Goal: Information Seeking & Learning: Learn about a topic

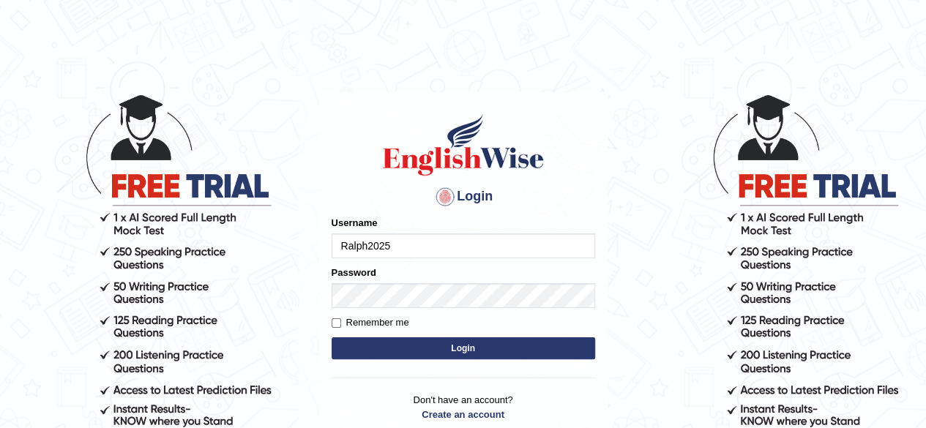
type input "Ralph2025"
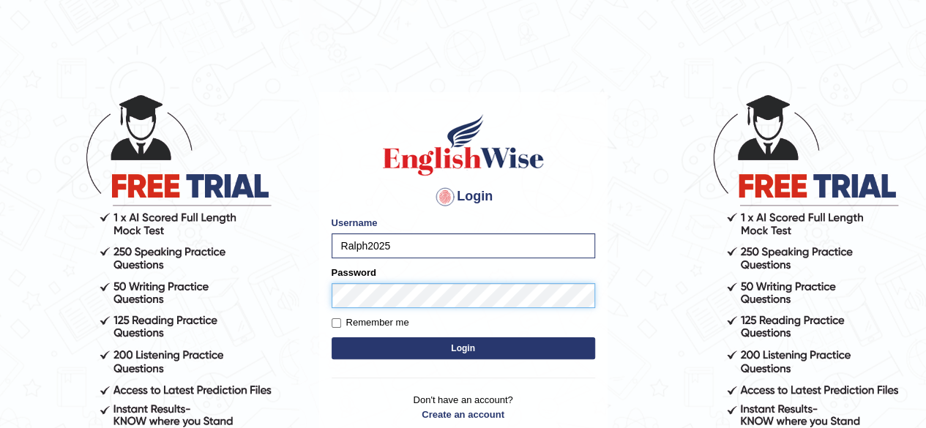
click at [332, 337] on button "Login" at bounding box center [464, 348] width 264 height 22
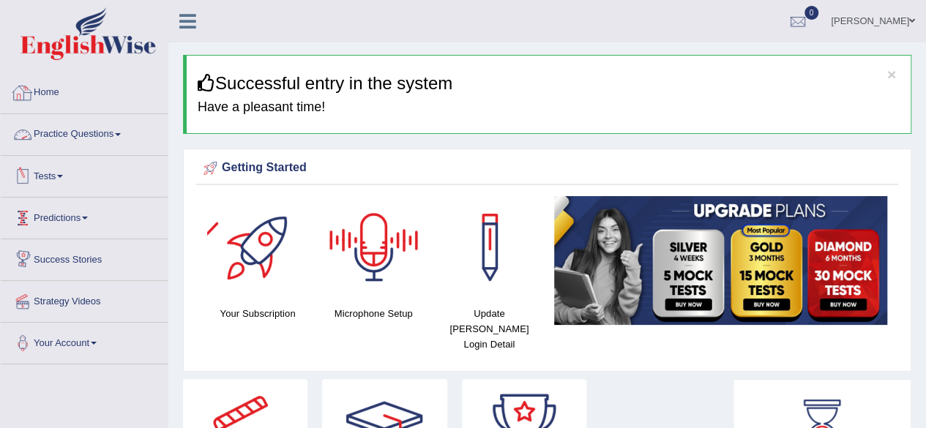
click at [108, 136] on link "Practice Questions" at bounding box center [84, 132] width 167 height 37
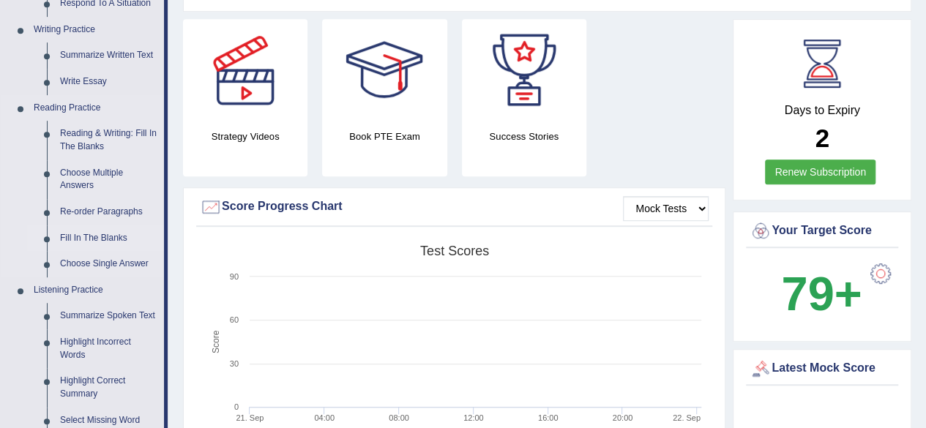
scroll to position [366, 0]
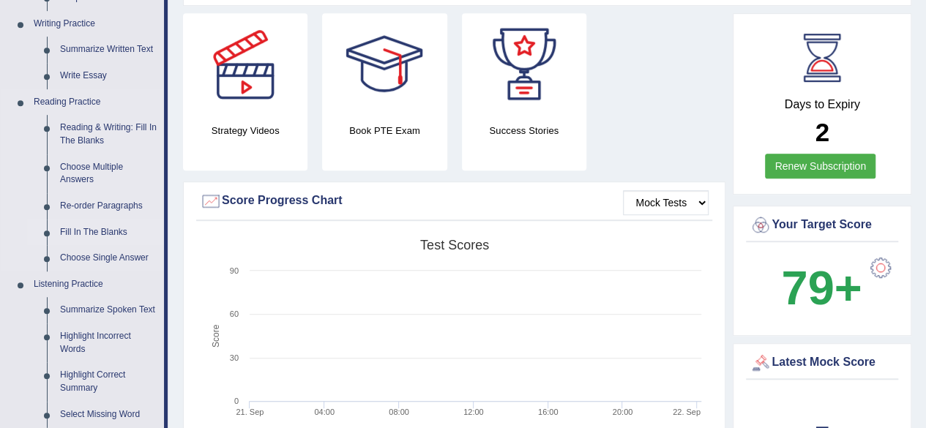
click at [94, 229] on link "Fill In The Blanks" at bounding box center [108, 233] width 111 height 26
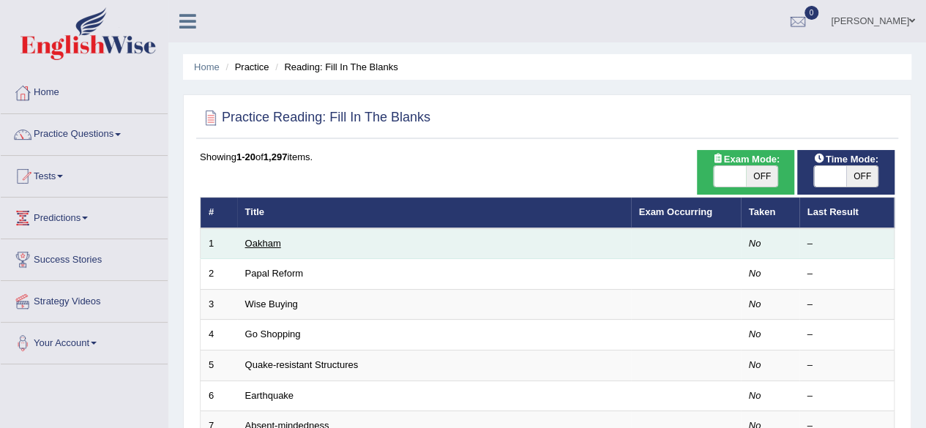
click at [258, 244] on link "Oakham" at bounding box center [263, 243] width 36 height 11
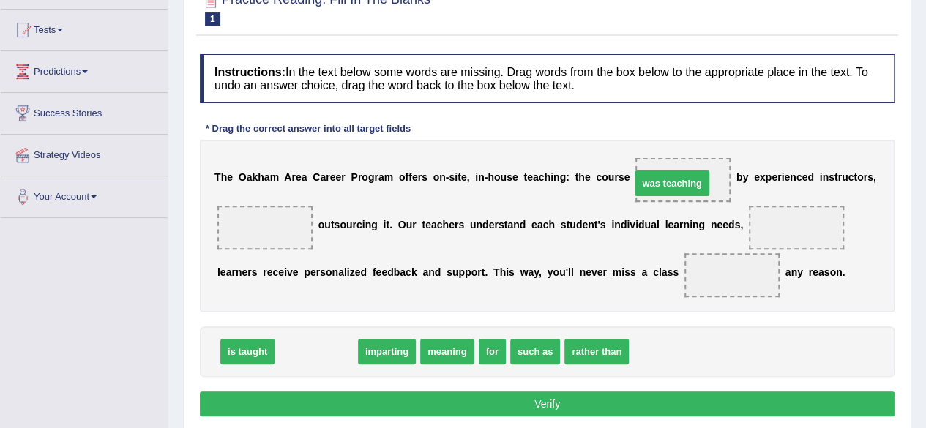
drag, startPoint x: 315, startPoint y: 348, endPoint x: 671, endPoint y: 179, distance: 393.6
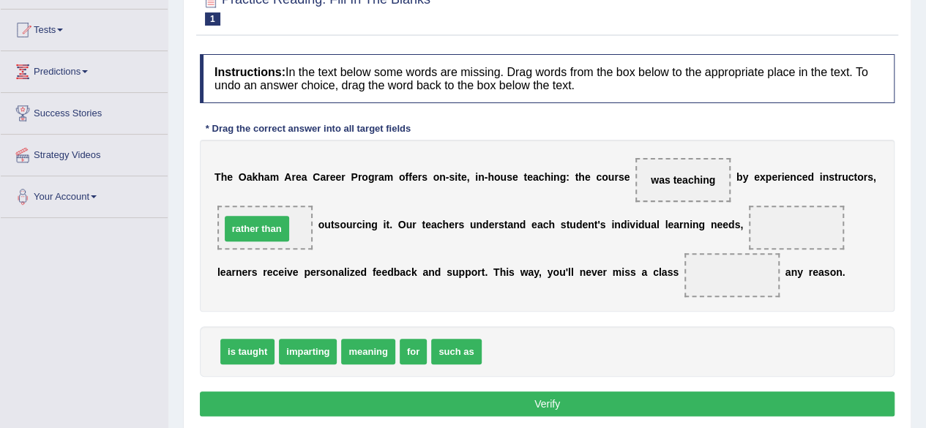
drag, startPoint x: 526, startPoint y: 354, endPoint x: 265, endPoint y: 231, distance: 288.8
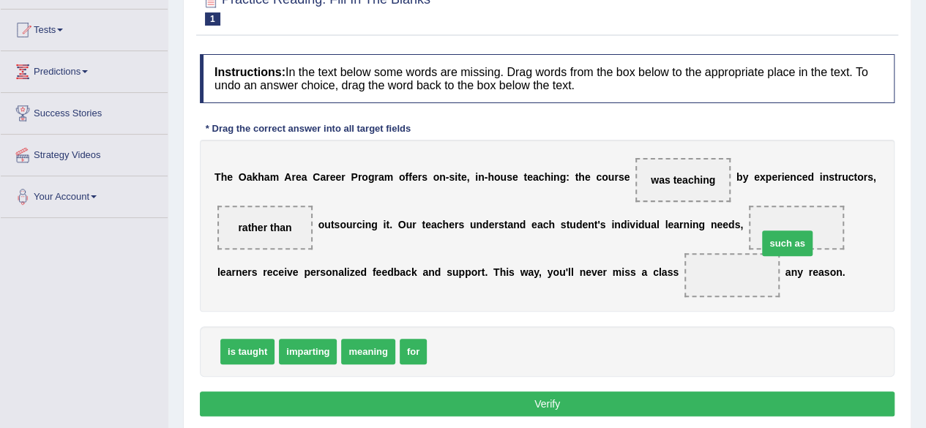
drag, startPoint x: 451, startPoint y: 356, endPoint x: 777, endPoint y: 247, distance: 343.5
drag, startPoint x: 735, startPoint y: 275, endPoint x: 802, endPoint y: 220, distance: 86.4
drag, startPoint x: 408, startPoint y: 348, endPoint x: 722, endPoint y: 268, distance: 324.9
click at [570, 399] on button "Verify" at bounding box center [547, 404] width 695 height 25
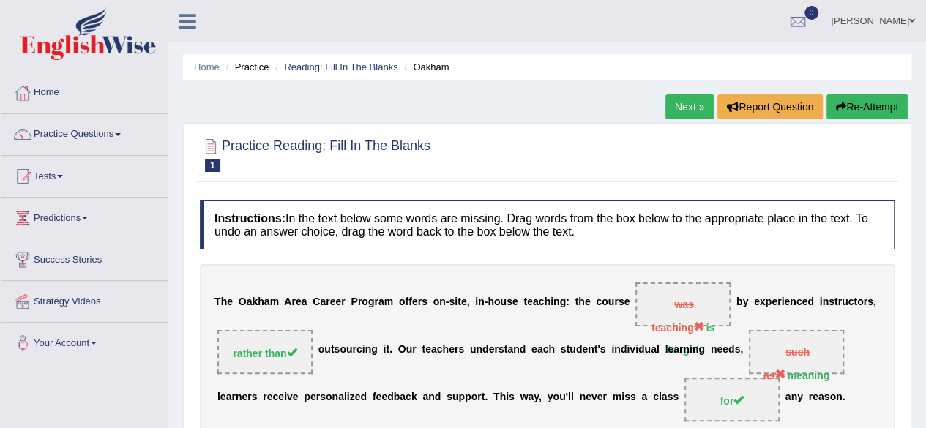
click at [685, 113] on link "Next »" at bounding box center [689, 106] width 48 height 25
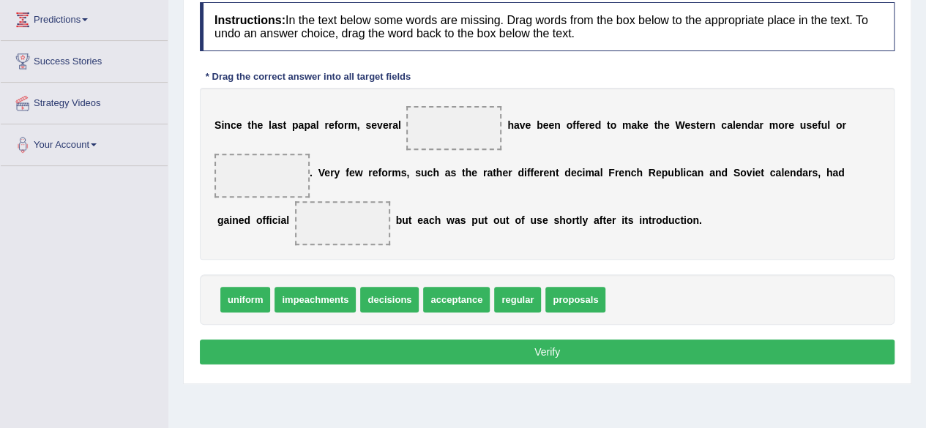
scroll to position [220, 0]
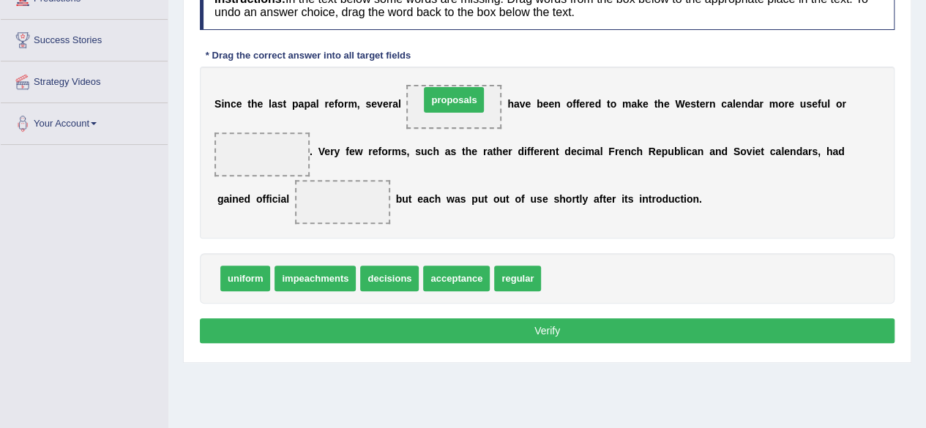
drag, startPoint x: 571, startPoint y: 277, endPoint x: 449, endPoint y: 98, distance: 216.0
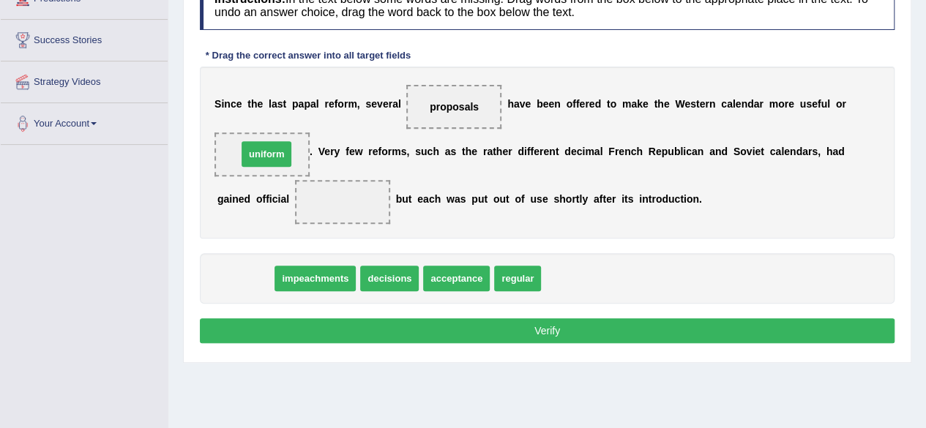
drag, startPoint x: 236, startPoint y: 282, endPoint x: 257, endPoint y: 157, distance: 126.2
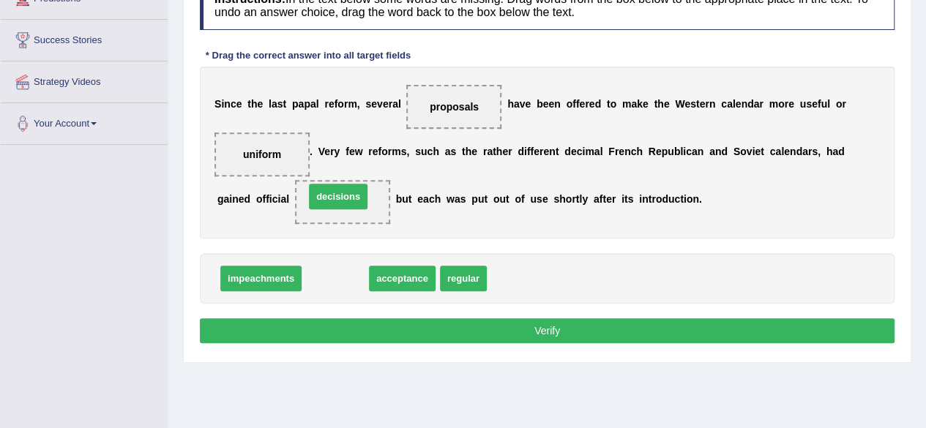
drag, startPoint x: 343, startPoint y: 277, endPoint x: 346, endPoint y: 195, distance: 82.0
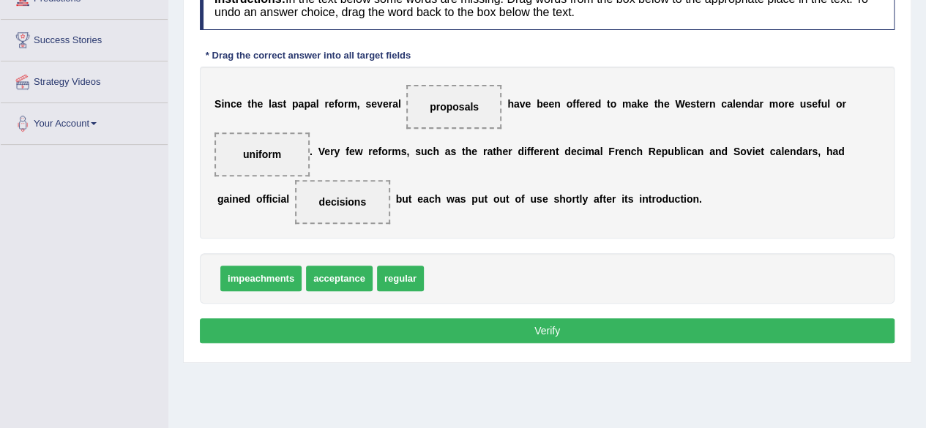
click at [553, 330] on button "Verify" at bounding box center [547, 330] width 695 height 25
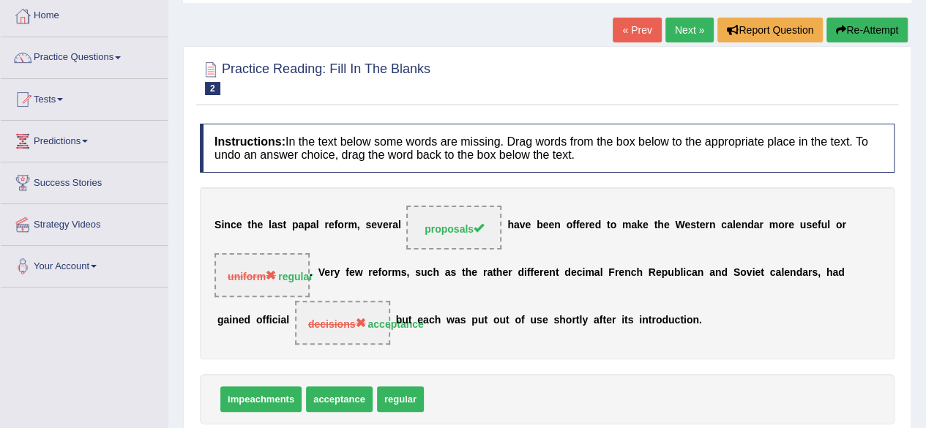
scroll to position [73, 0]
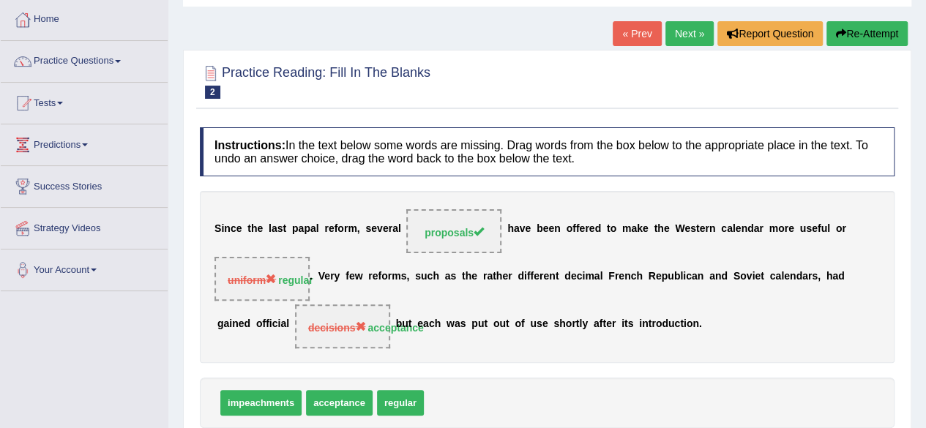
click at [679, 35] on link "Next »" at bounding box center [689, 33] width 48 height 25
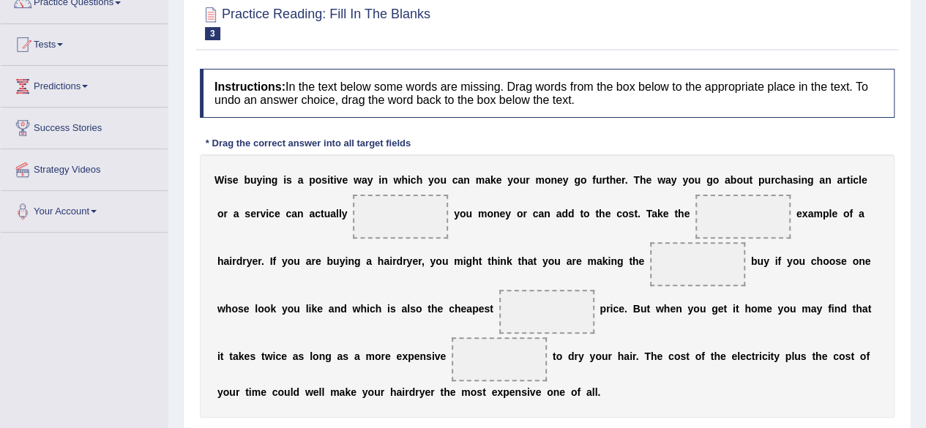
scroll to position [193, 0]
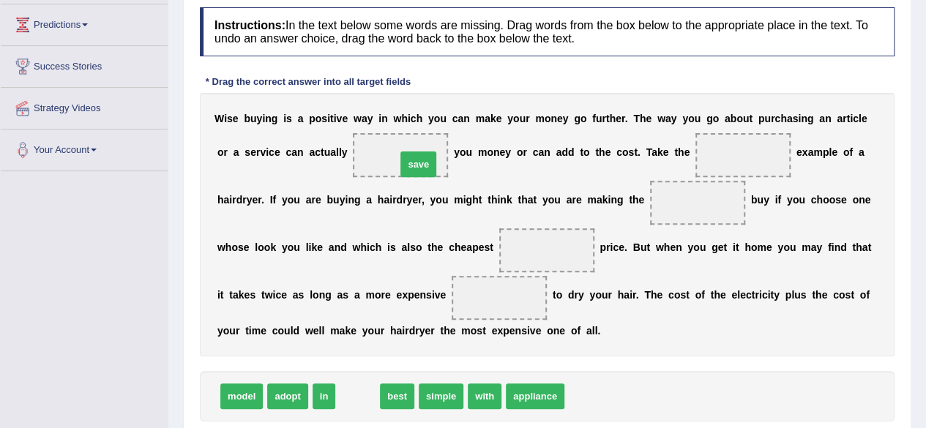
drag, startPoint x: 362, startPoint y: 396, endPoint x: 423, endPoint y: 163, distance: 240.6
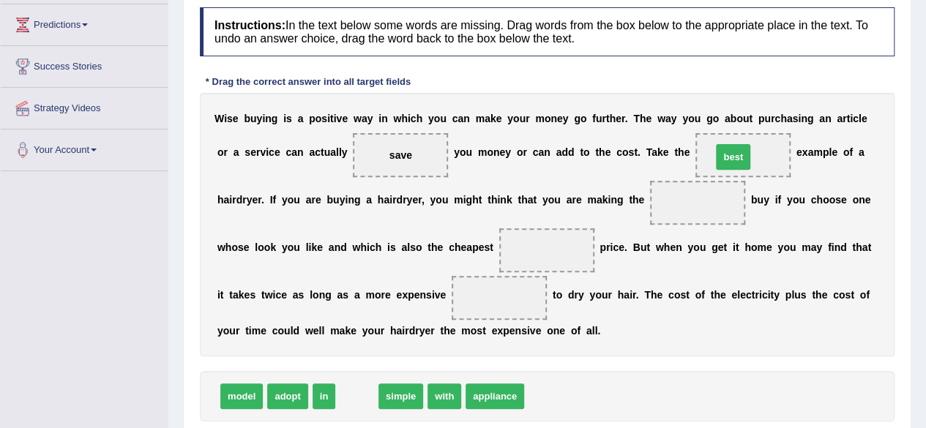
drag, startPoint x: 360, startPoint y: 396, endPoint x: 736, endPoint y: 157, distance: 445.9
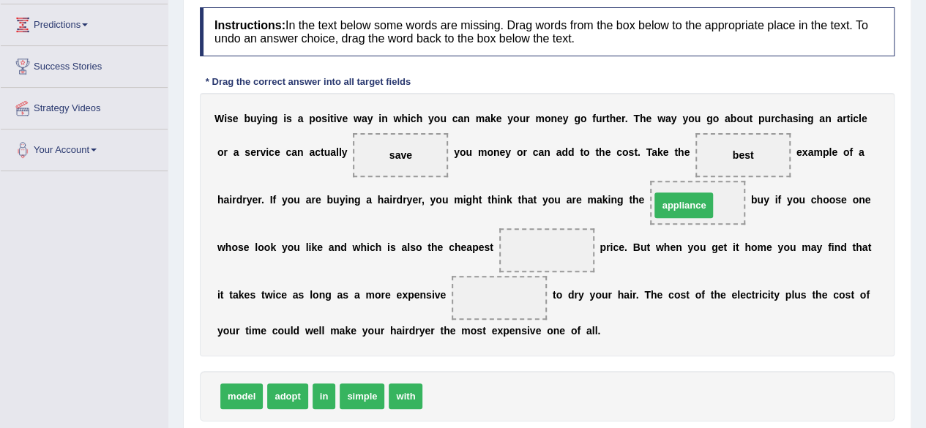
drag, startPoint x: 469, startPoint y: 396, endPoint x: 698, endPoint y: 206, distance: 297.9
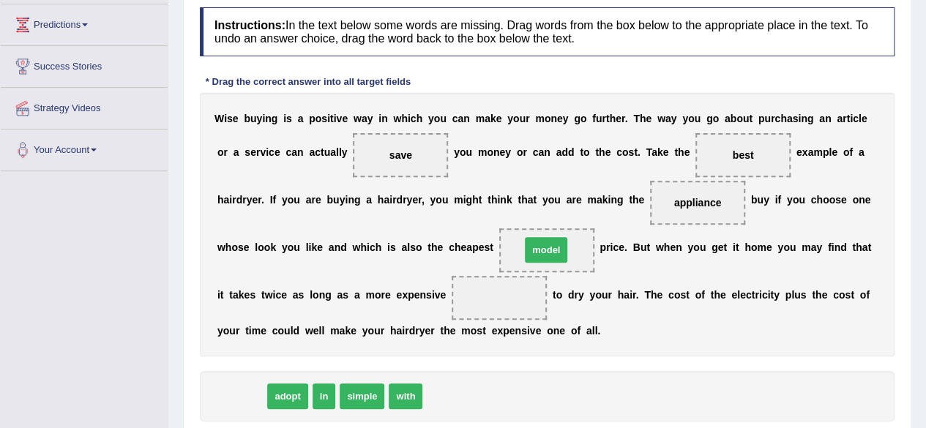
drag, startPoint x: 237, startPoint y: 395, endPoint x: 542, endPoint y: 248, distance: 337.9
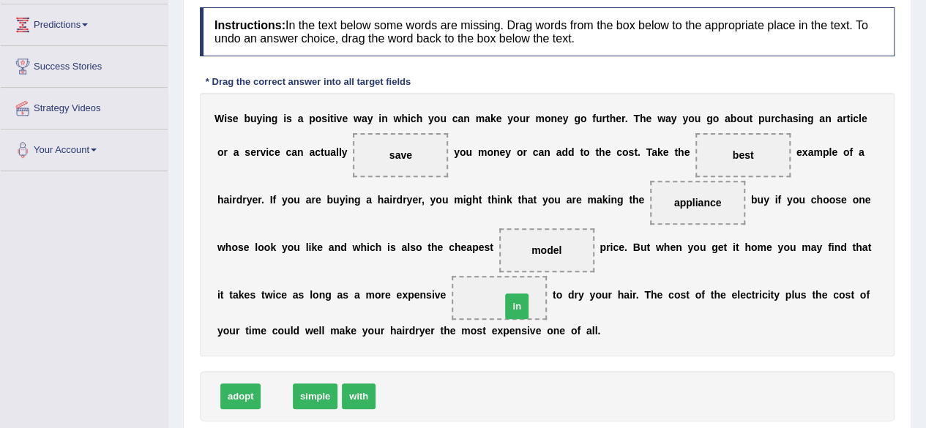
drag, startPoint x: 271, startPoint y: 395, endPoint x: 511, endPoint y: 305, distance: 256.2
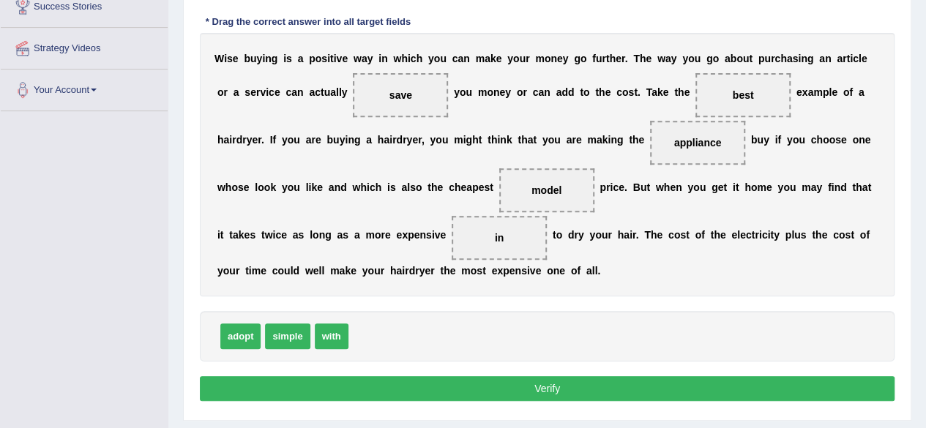
scroll to position [266, 0]
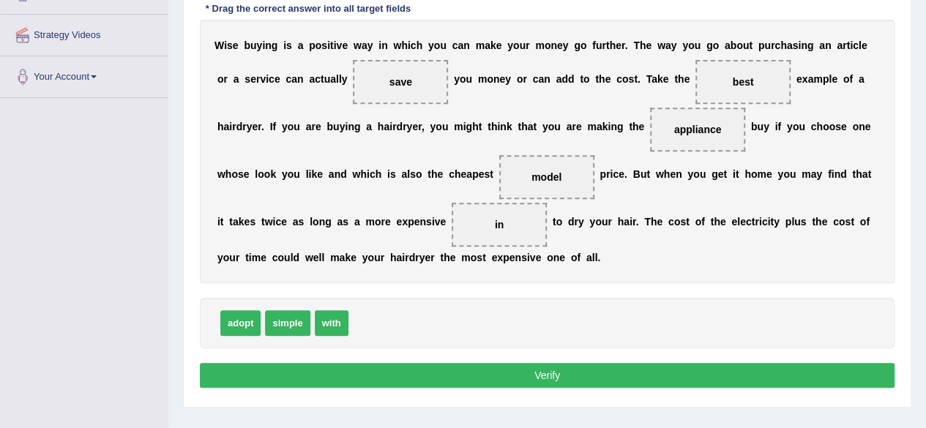
click at [591, 373] on button "Verify" at bounding box center [547, 375] width 695 height 25
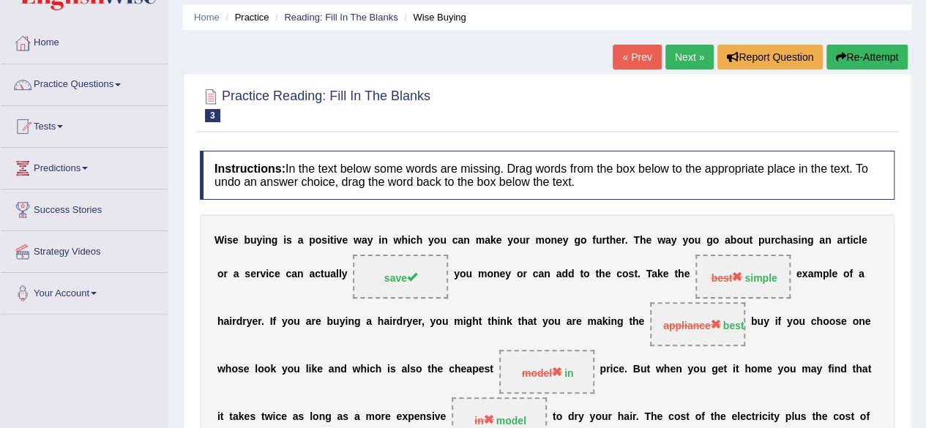
scroll to position [0, 0]
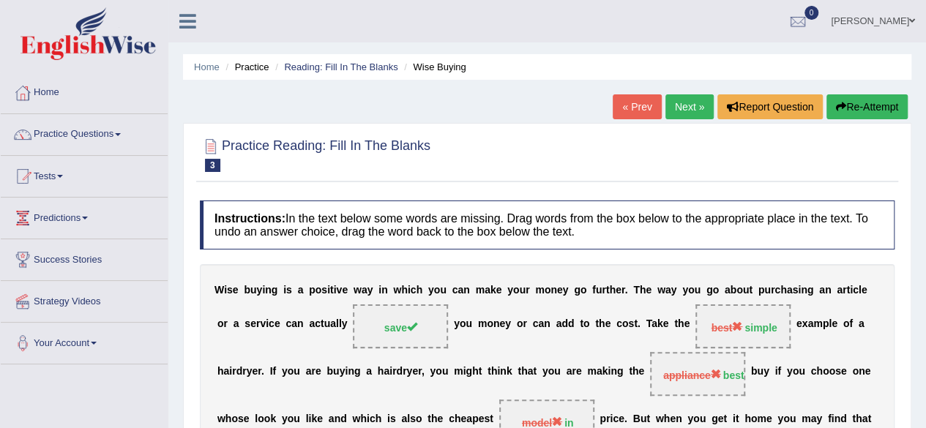
click at [690, 106] on link "Next »" at bounding box center [689, 106] width 48 height 25
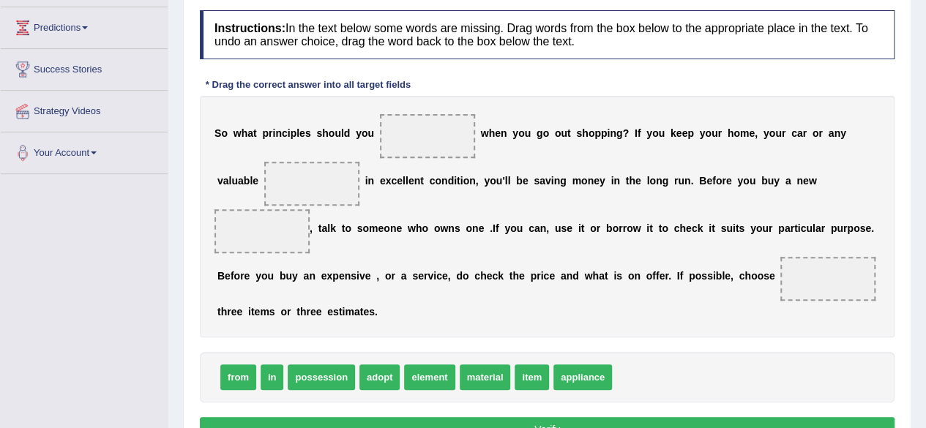
scroll to position [220, 0]
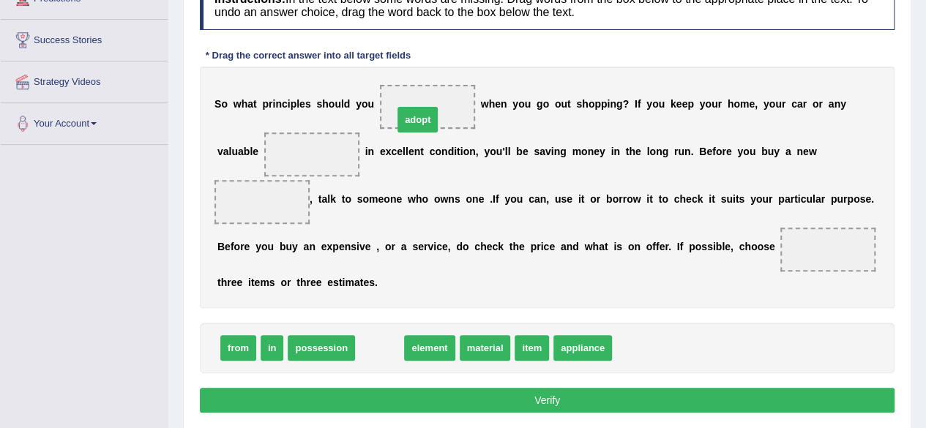
drag, startPoint x: 373, startPoint y: 346, endPoint x: 422, endPoint y: 102, distance: 249.2
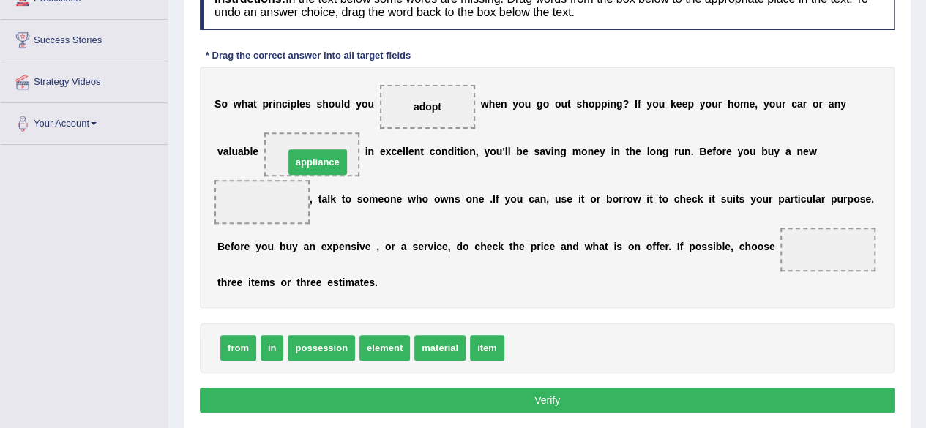
drag, startPoint x: 550, startPoint y: 351, endPoint x: 332, endPoint y: 165, distance: 287.7
drag, startPoint x: 434, startPoint y: 344, endPoint x: 426, endPoint y: 344, distance: 8.1
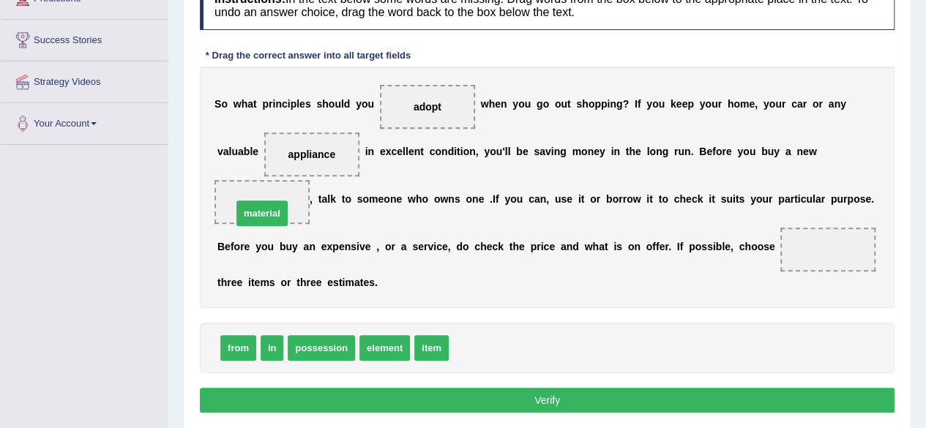
drag, startPoint x: 483, startPoint y: 346, endPoint x: 266, endPoint y: 212, distance: 255.1
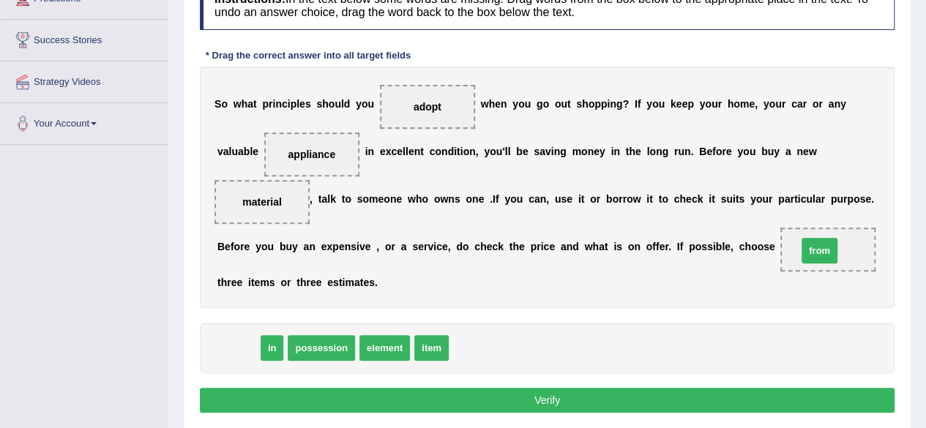
drag, startPoint x: 242, startPoint y: 343, endPoint x: 804, endPoint y: 247, distance: 570.3
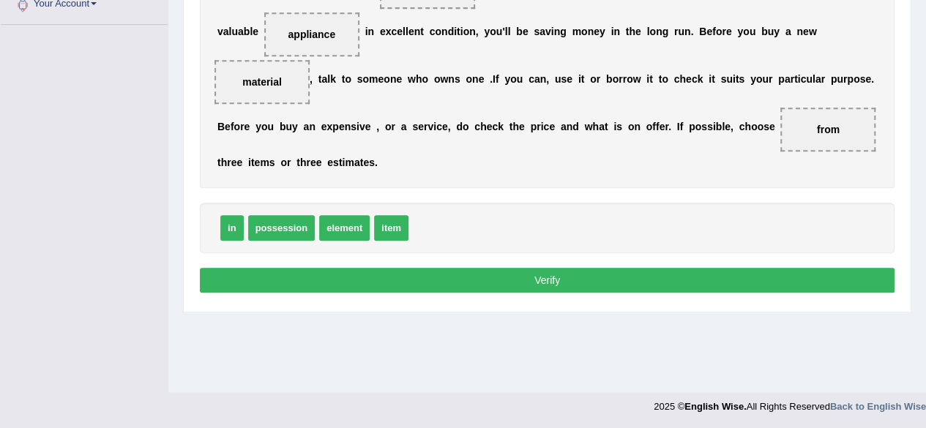
scroll to position [340, 0]
click at [545, 285] on button "Verify" at bounding box center [547, 280] width 695 height 25
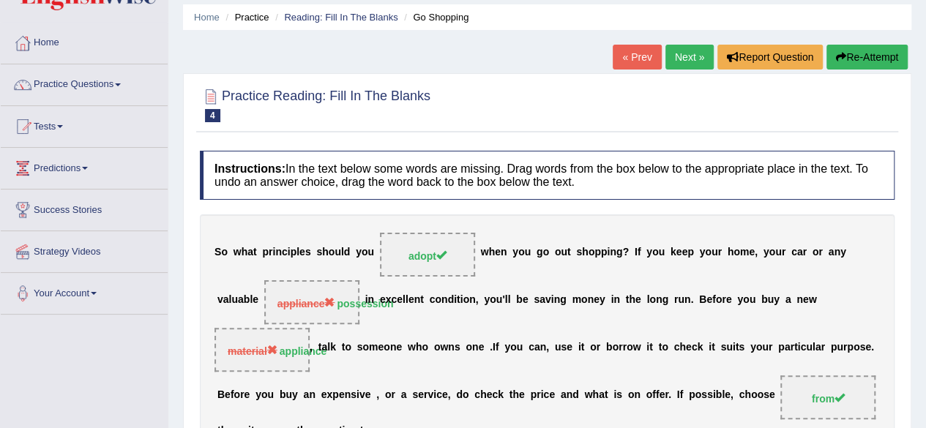
scroll to position [47, 0]
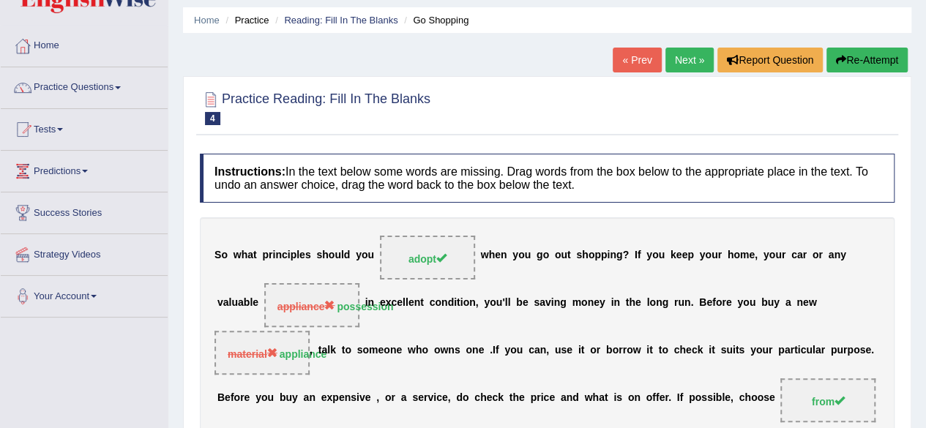
click at [687, 67] on link "Next »" at bounding box center [689, 60] width 48 height 25
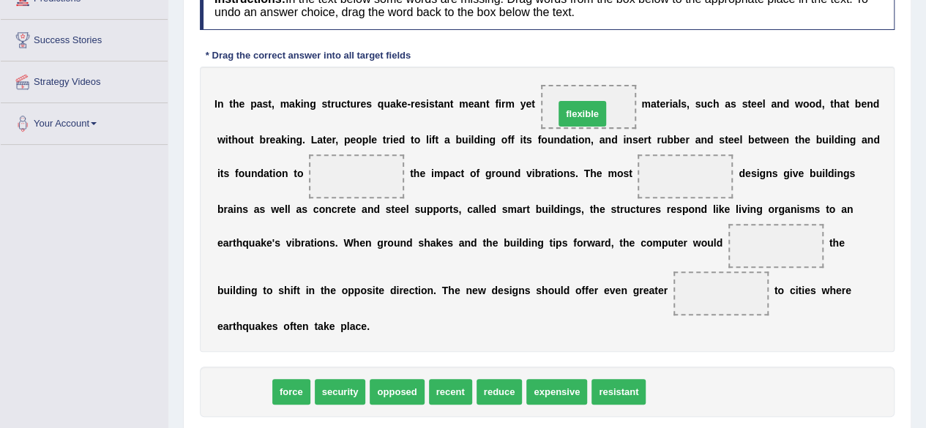
drag, startPoint x: 248, startPoint y: 393, endPoint x: 581, endPoint y: 116, distance: 433.0
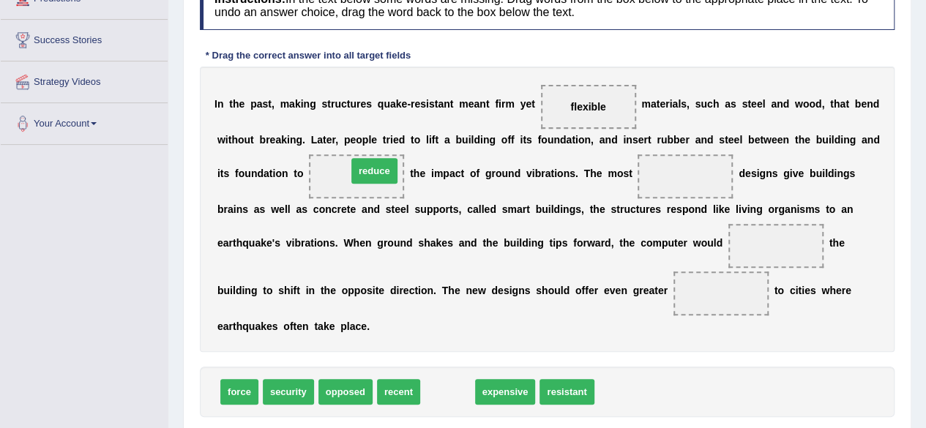
drag, startPoint x: 449, startPoint y: 394, endPoint x: 372, endPoint y: 171, distance: 235.7
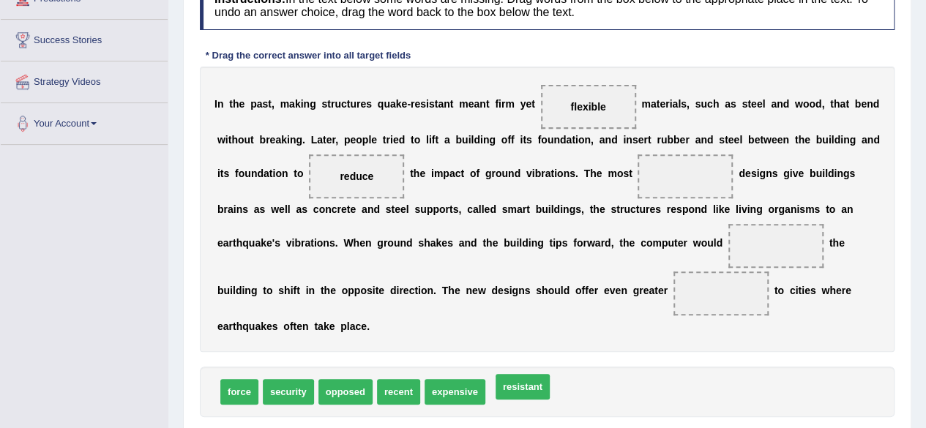
drag, startPoint x: 526, startPoint y: 392, endPoint x: 531, endPoint y: 386, distance: 7.8
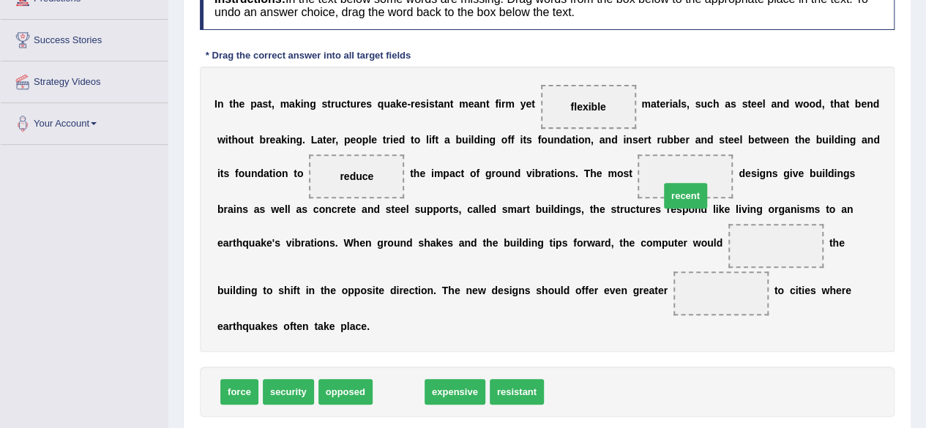
drag, startPoint x: 386, startPoint y: 392, endPoint x: 673, endPoint y: 195, distance: 347.6
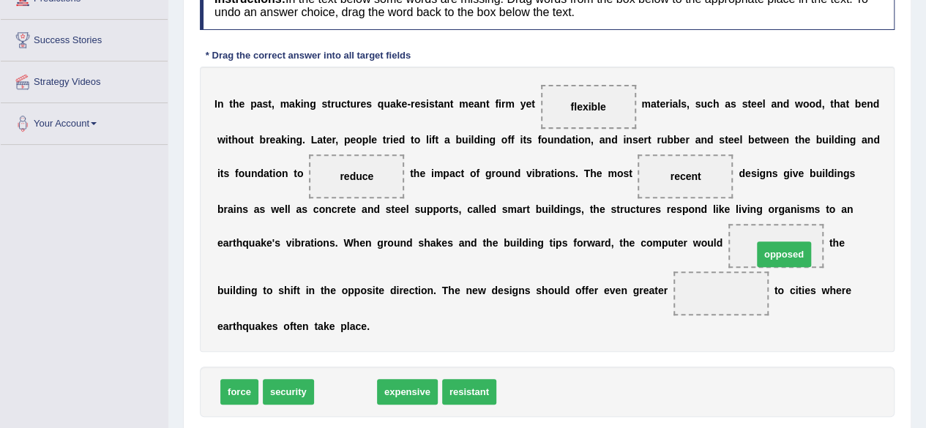
drag, startPoint x: 347, startPoint y: 394, endPoint x: 783, endPoint y: 254, distance: 457.4
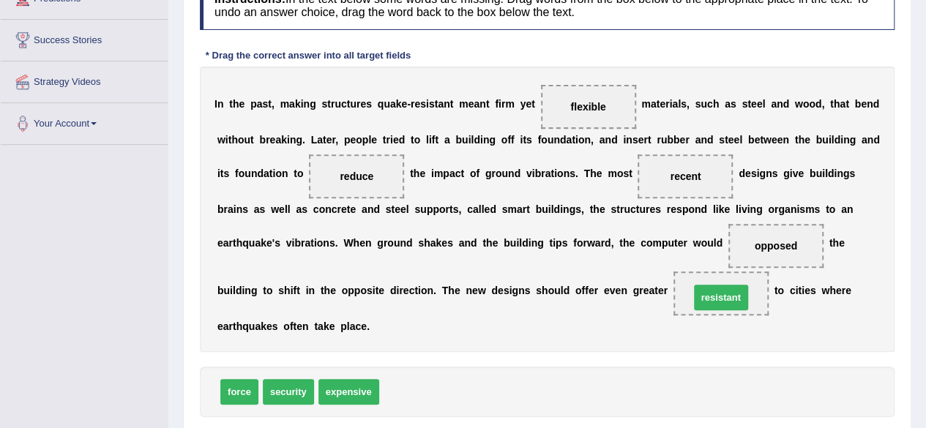
drag, startPoint x: 410, startPoint y: 389, endPoint x: 720, endPoint y: 294, distance: 324.4
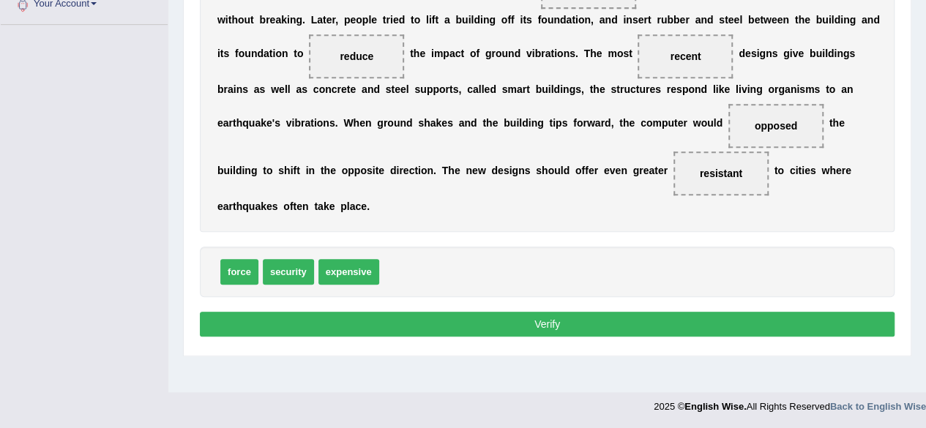
click at [612, 319] on button "Verify" at bounding box center [547, 324] width 695 height 25
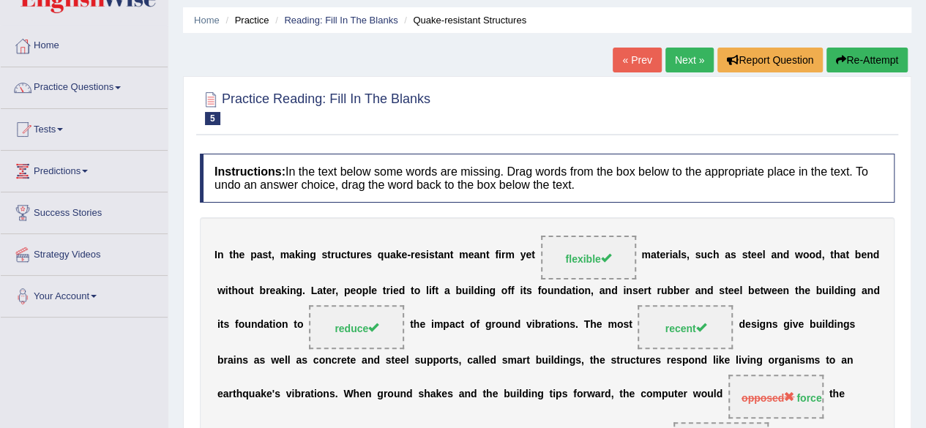
scroll to position [0, 0]
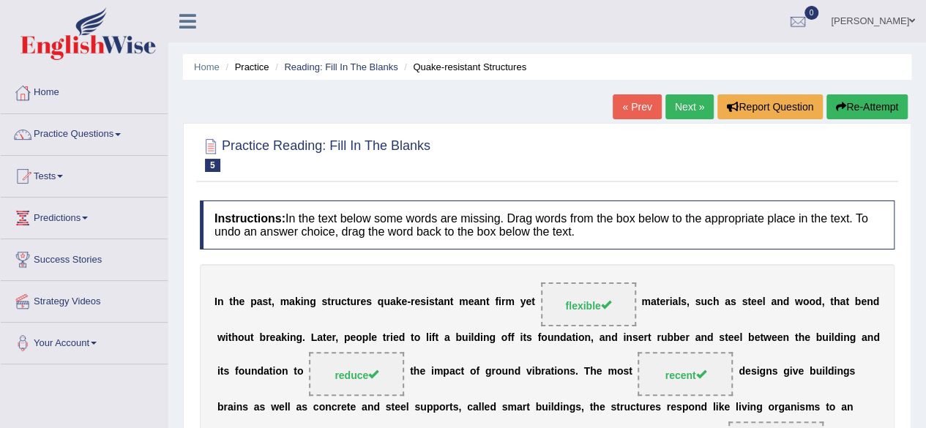
click at [679, 115] on link "Next »" at bounding box center [689, 106] width 48 height 25
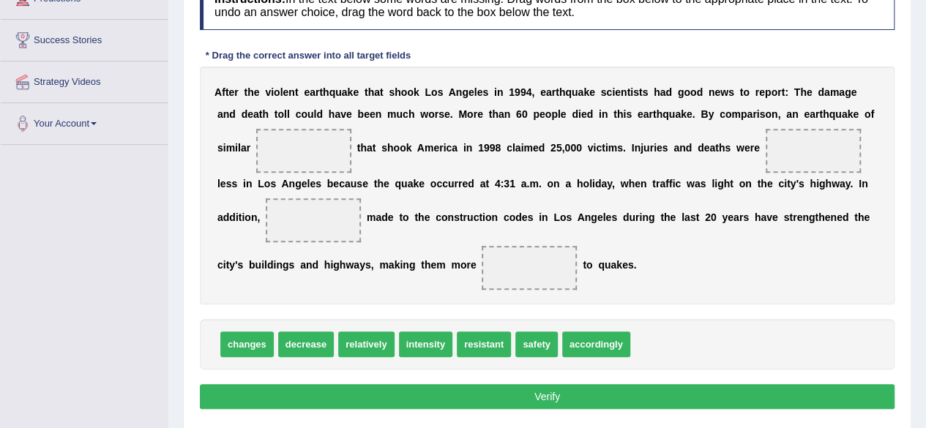
scroll to position [220, 0]
drag, startPoint x: 427, startPoint y: 346, endPoint x: 316, endPoint y: 154, distance: 221.1
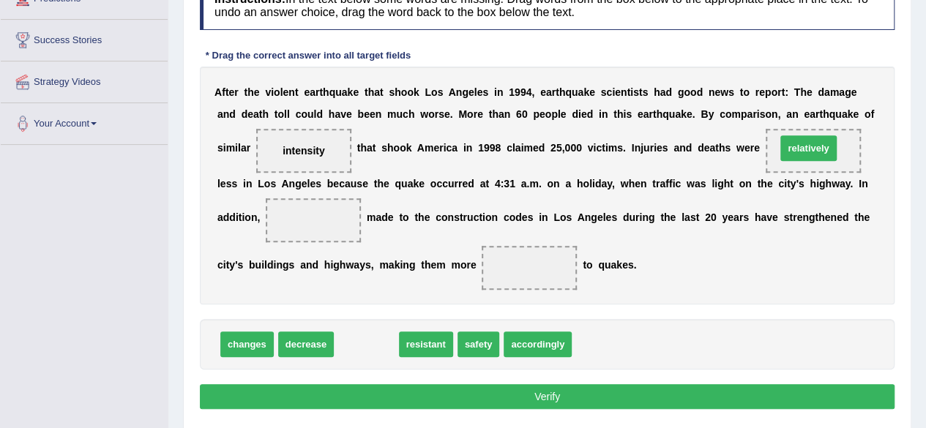
drag, startPoint x: 362, startPoint y: 340, endPoint x: 804, endPoint y: 144, distance: 483.7
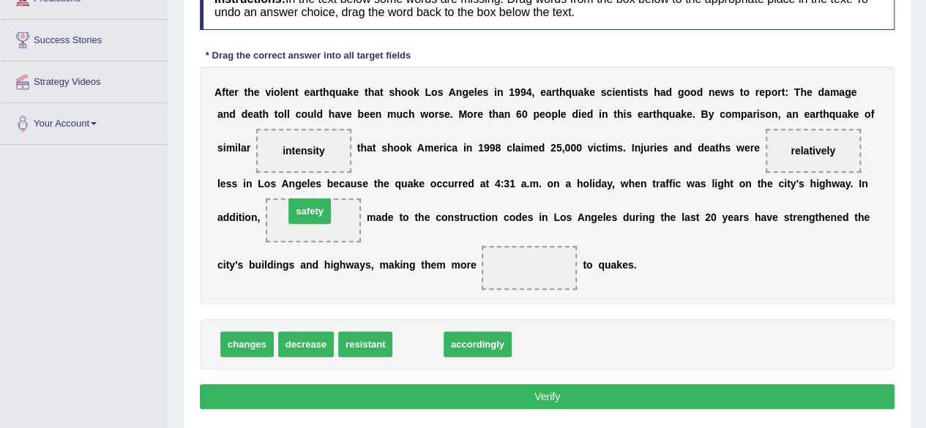
drag, startPoint x: 414, startPoint y: 340, endPoint x: 306, endPoint y: 206, distance: 171.7
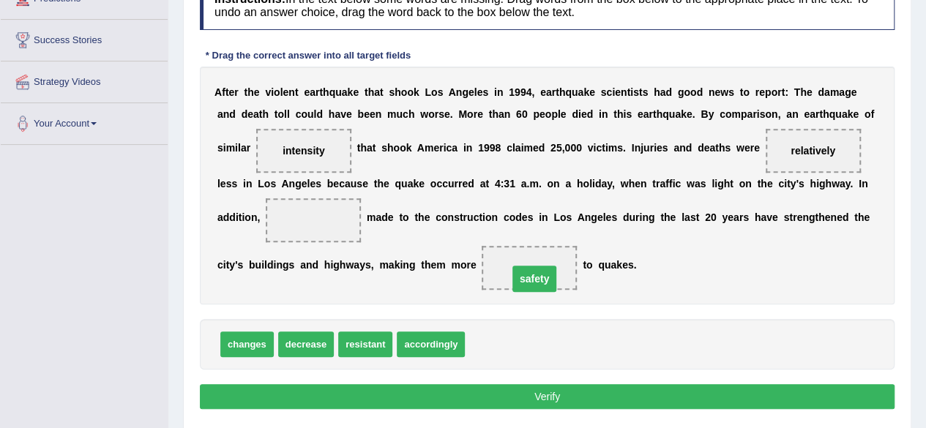
drag, startPoint x: 305, startPoint y: 223, endPoint x: 530, endPoint y: 272, distance: 230.7
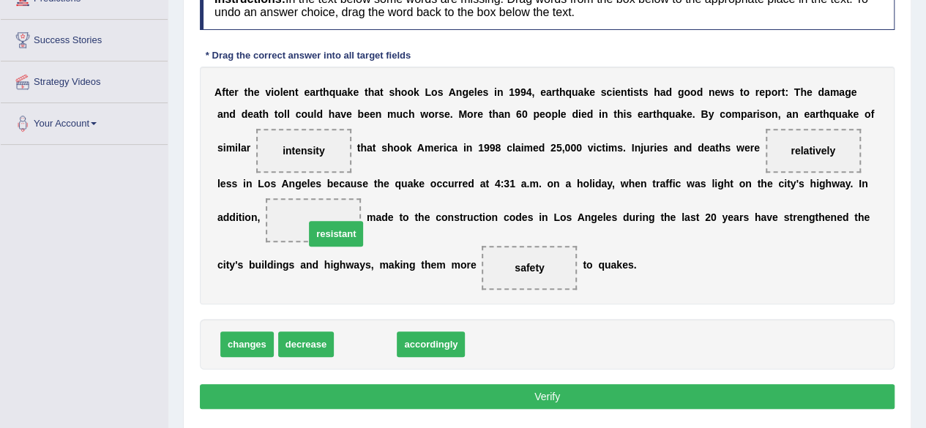
drag, startPoint x: 354, startPoint y: 343, endPoint x: 309, endPoint y: 225, distance: 126.3
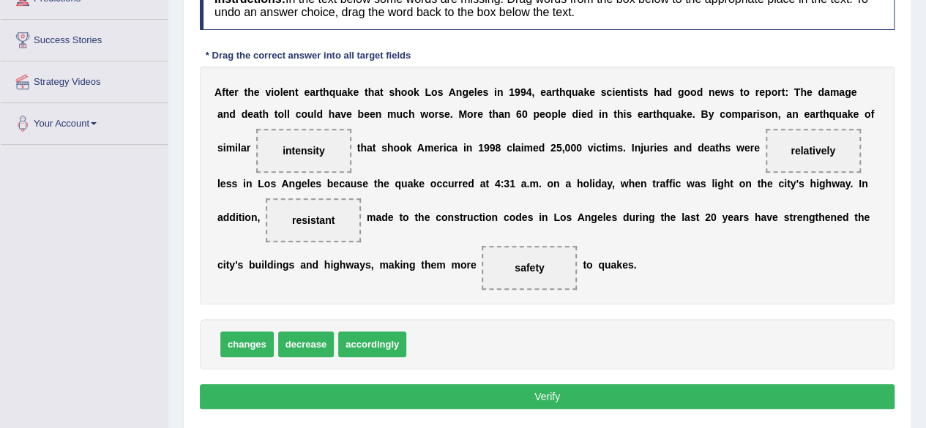
click at [542, 390] on button "Verify" at bounding box center [547, 396] width 695 height 25
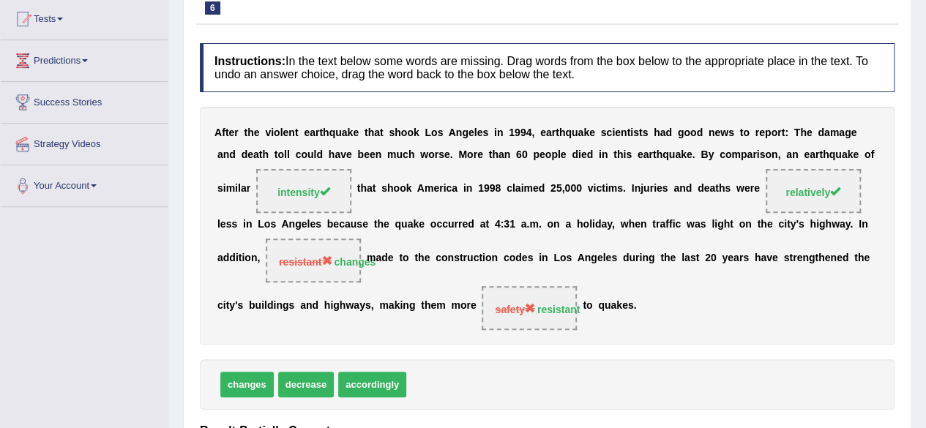
scroll to position [73, 0]
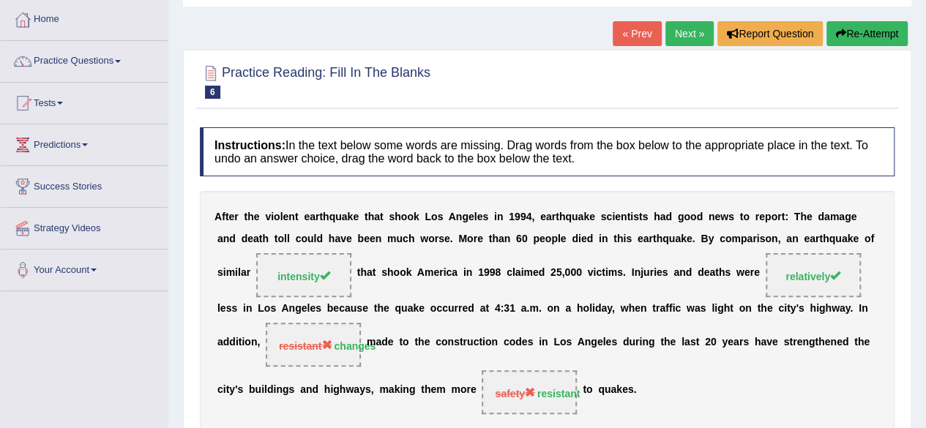
click at [691, 34] on link "Next »" at bounding box center [689, 33] width 48 height 25
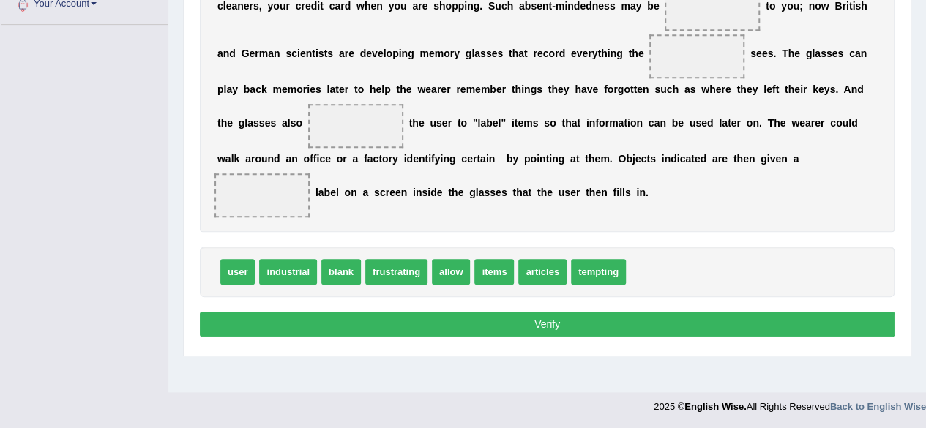
scroll to position [266, 0]
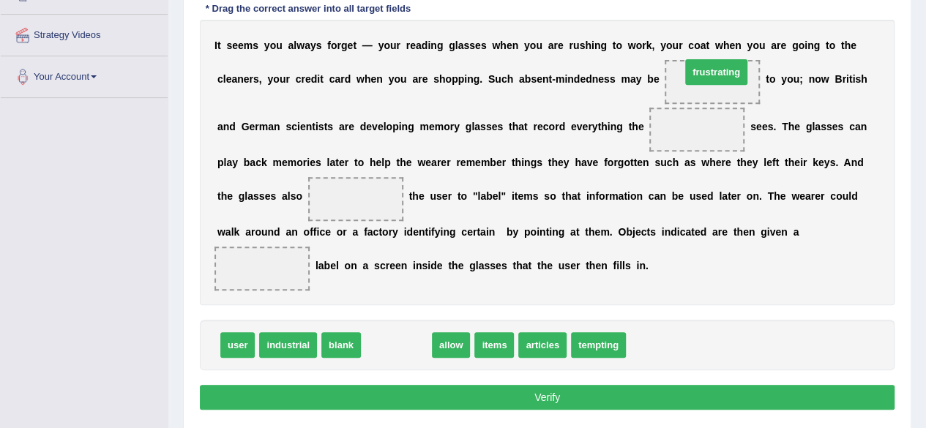
drag, startPoint x: 397, startPoint y: 346, endPoint x: 716, endPoint y: 72, distance: 420.0
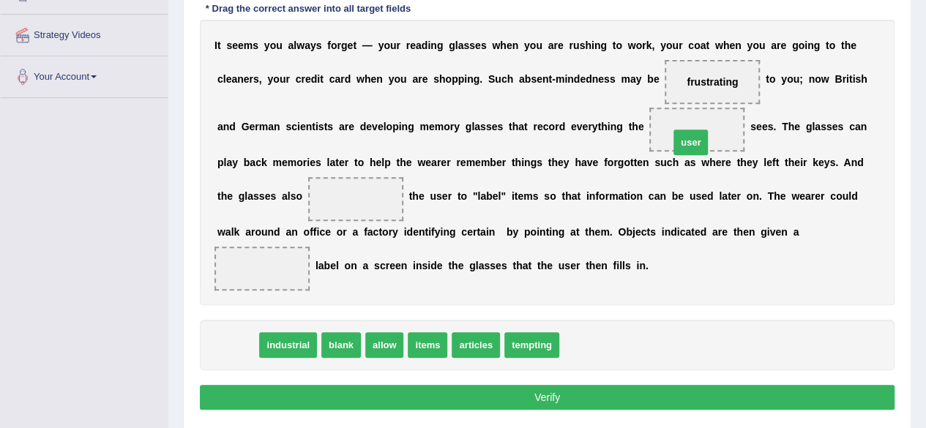
drag, startPoint x: 238, startPoint y: 346, endPoint x: 691, endPoint y: 143, distance: 496.7
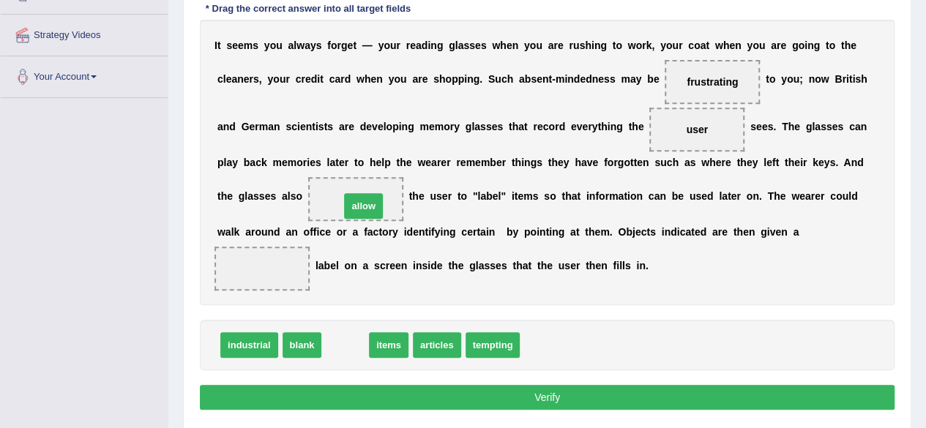
drag, startPoint x: 342, startPoint y: 348, endPoint x: 346, endPoint y: 210, distance: 137.7
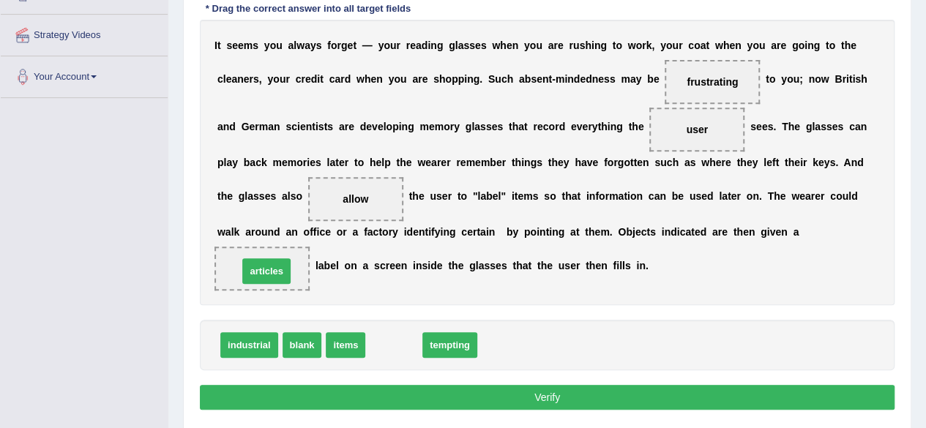
drag, startPoint x: 387, startPoint y: 348, endPoint x: 260, endPoint y: 273, distance: 147.6
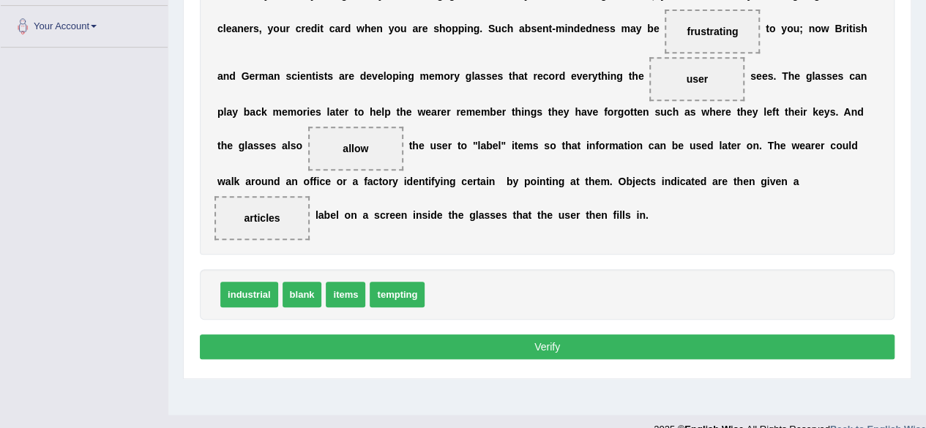
scroll to position [340, 0]
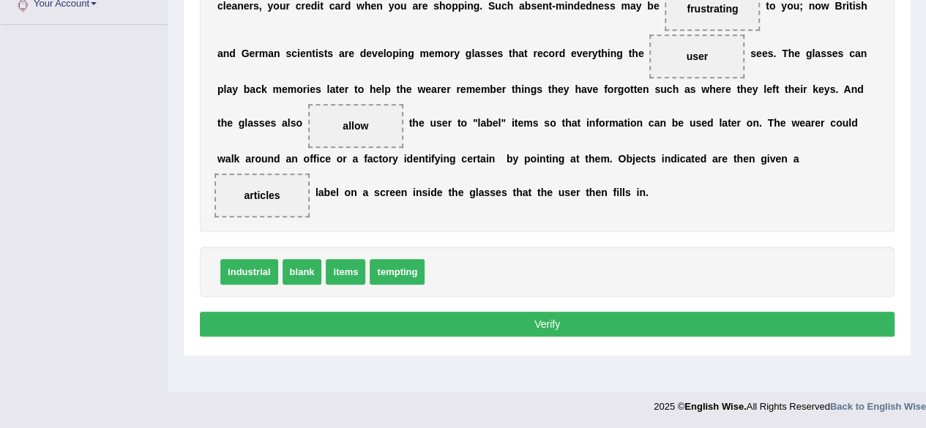
click at [529, 315] on button "Verify" at bounding box center [547, 324] width 695 height 25
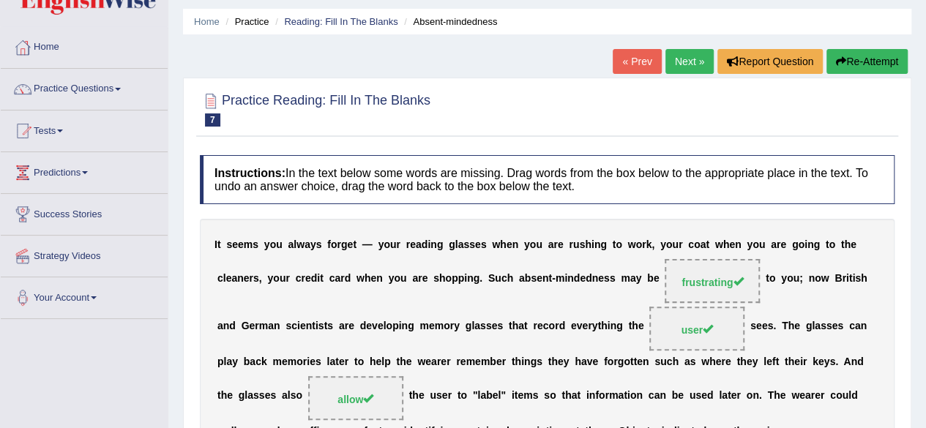
scroll to position [0, 0]
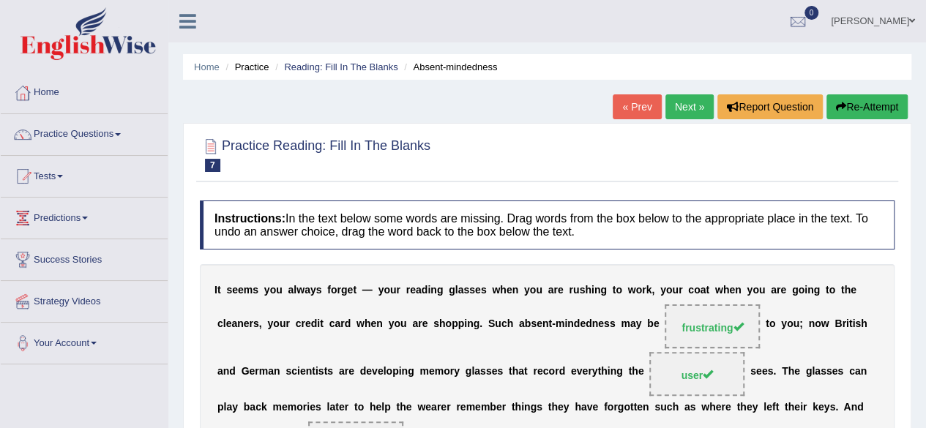
click at [689, 99] on link "Next »" at bounding box center [689, 106] width 48 height 25
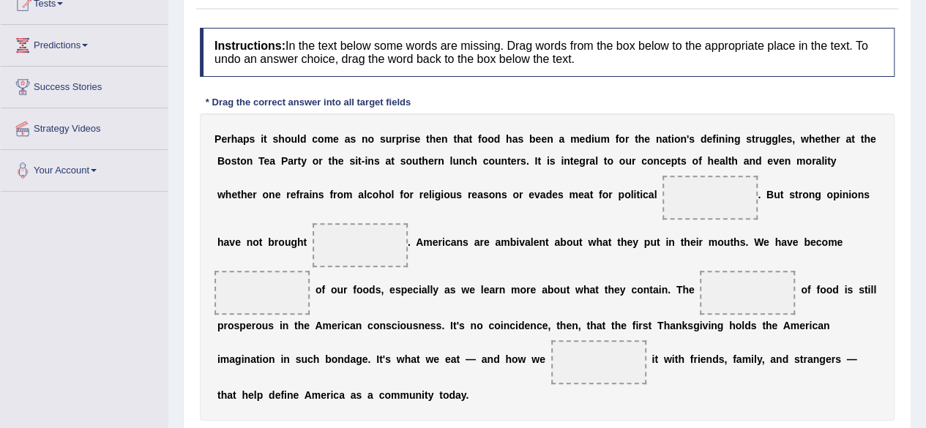
click at [370, 162] on b "n" at bounding box center [370, 161] width 7 height 12
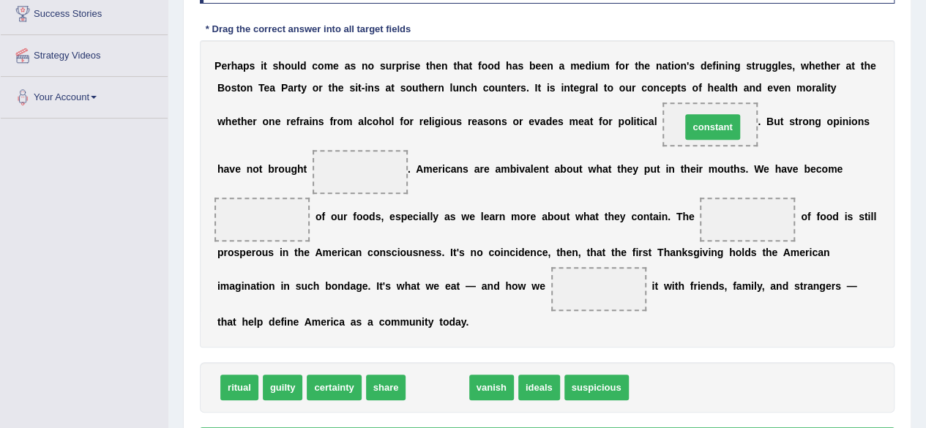
drag, startPoint x: 432, startPoint y: 390, endPoint x: 703, endPoint y: 129, distance: 376.9
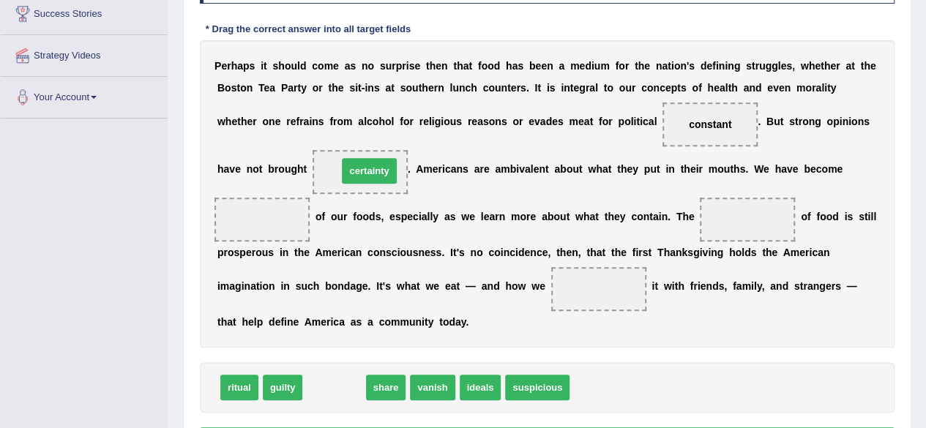
drag, startPoint x: 340, startPoint y: 386, endPoint x: 373, endPoint y: 170, distance: 219.3
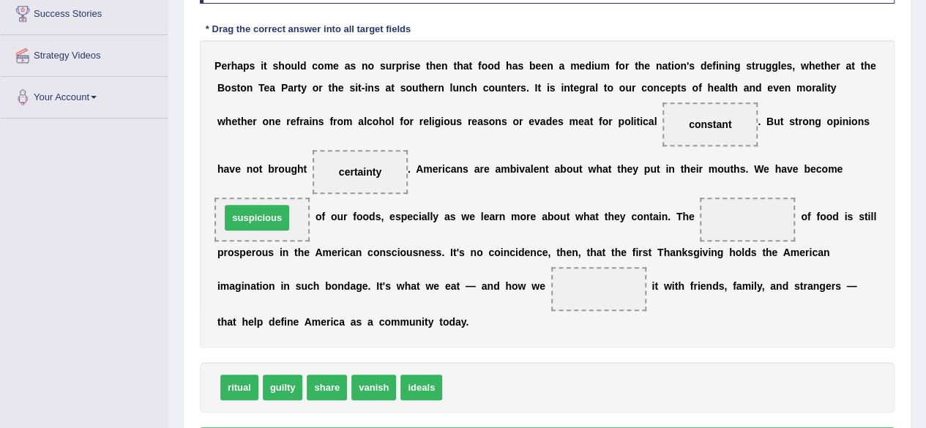
drag, startPoint x: 491, startPoint y: 390, endPoint x: 270, endPoint y: 220, distance: 278.8
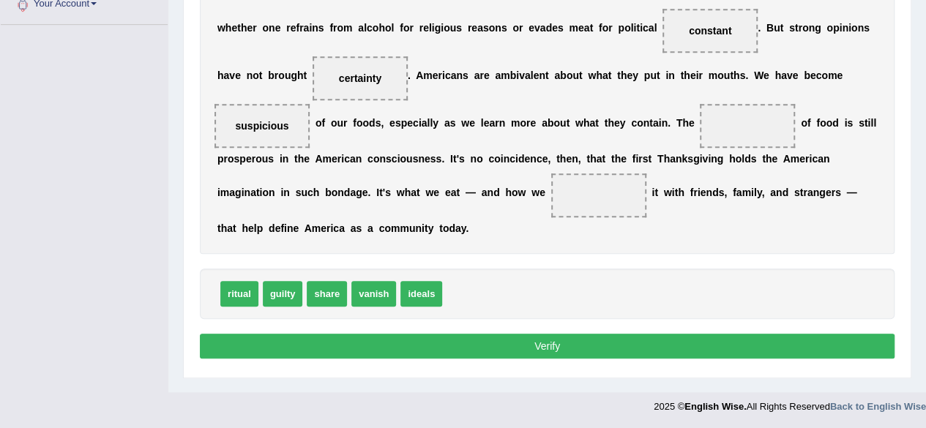
scroll to position [266, 0]
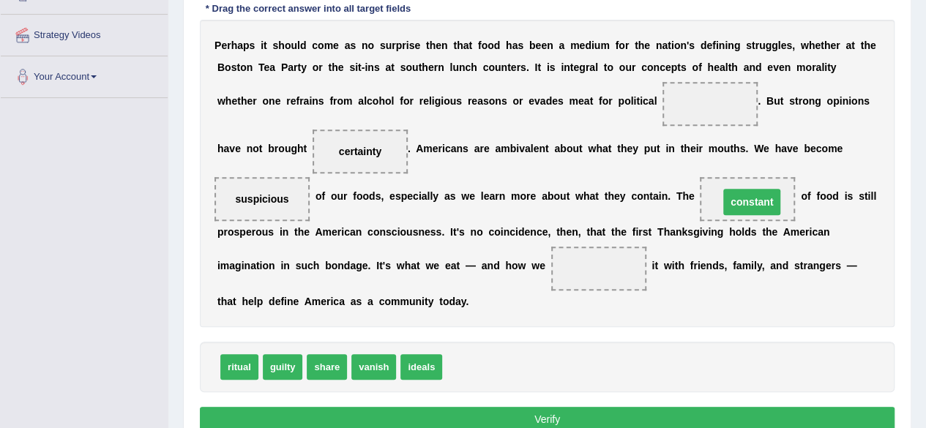
drag, startPoint x: 710, startPoint y: 100, endPoint x: 752, endPoint y: 198, distance: 107.3
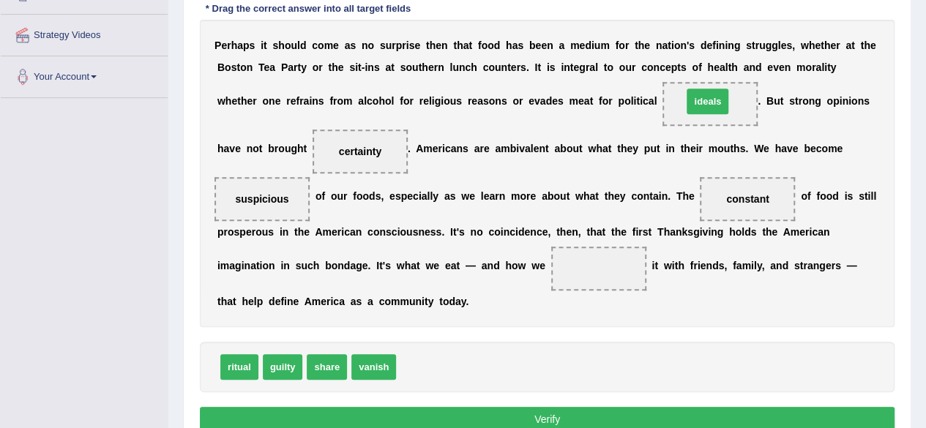
drag, startPoint x: 416, startPoint y: 361, endPoint x: 702, endPoint y: 94, distance: 391.0
drag, startPoint x: 698, startPoint y: 99, endPoint x: 410, endPoint y: 366, distance: 392.6
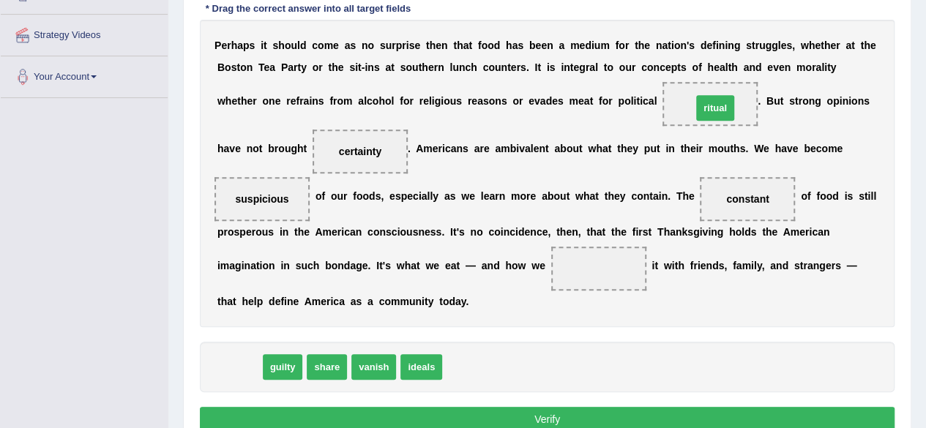
drag, startPoint x: 239, startPoint y: 369, endPoint x: 714, endPoint y: 110, distance: 541.8
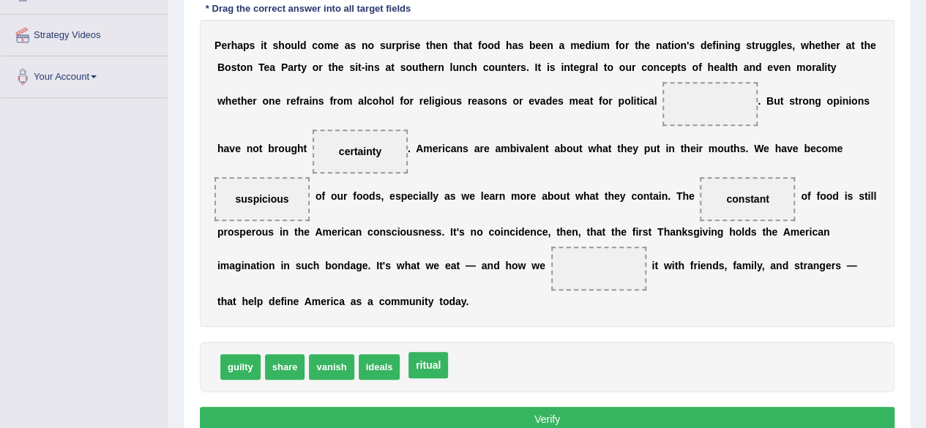
drag, startPoint x: 713, startPoint y: 105, endPoint x: 431, endPoint y: 367, distance: 384.8
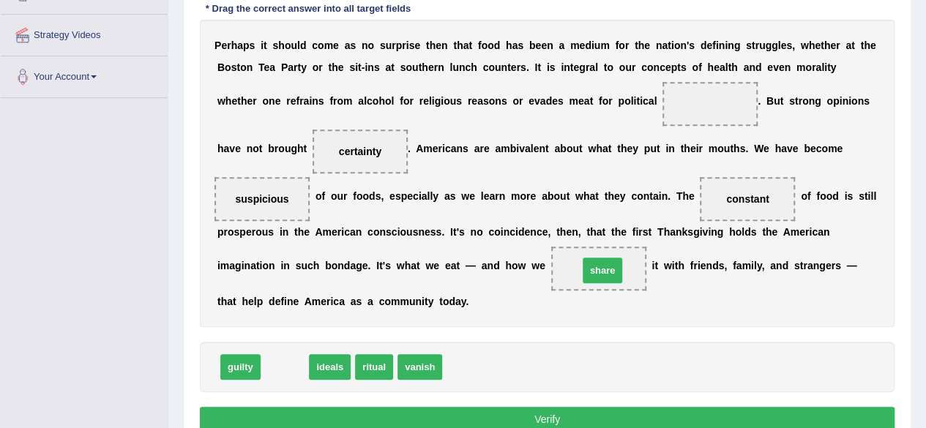
drag, startPoint x: 275, startPoint y: 373, endPoint x: 592, endPoint y: 276, distance: 331.4
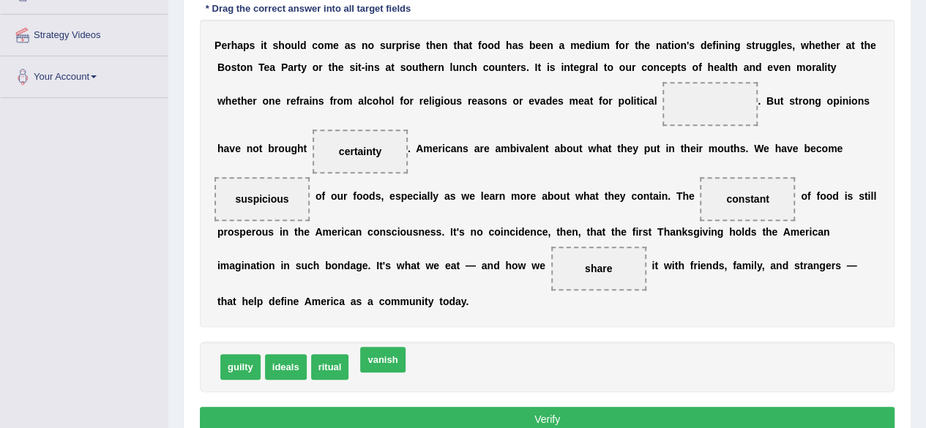
drag, startPoint x: 386, startPoint y: 370, endPoint x: 665, endPoint y: 154, distance: 351.7
click at [405, 347] on span "vanish" at bounding box center [382, 360] width 45 height 26
drag, startPoint x: 665, startPoint y: 154, endPoint x: 701, endPoint y: 115, distance: 53.9
click at [760, 92] on div "P e r h a p s i t s h o u l d c o m e a s n o s u r p r i s e t h e n t h a t f…" at bounding box center [547, 173] width 695 height 307
drag, startPoint x: 376, startPoint y: 369, endPoint x: 698, endPoint y: 113, distance: 411.6
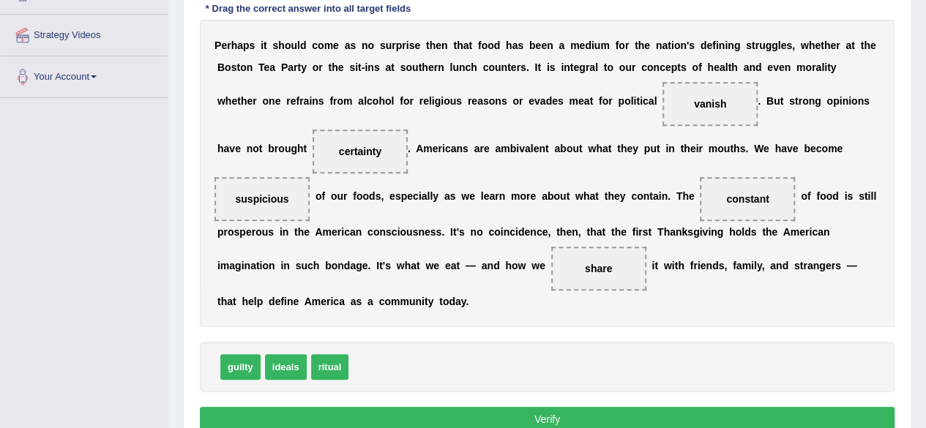
scroll to position [340, 0]
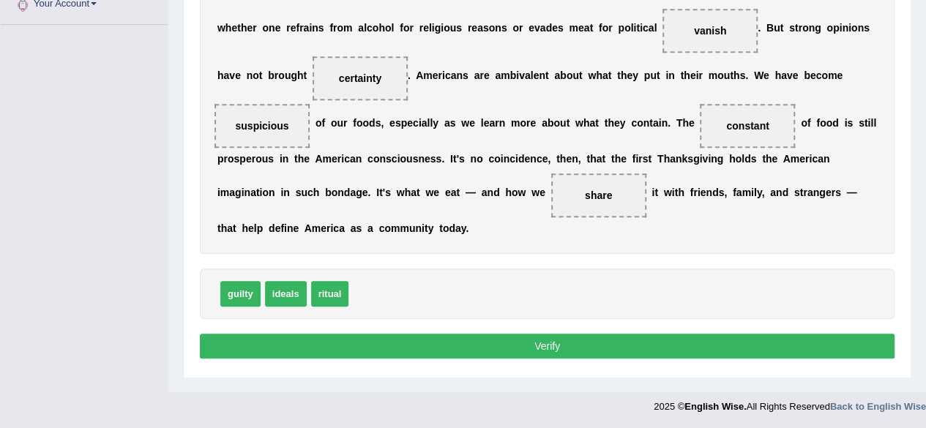
click at [545, 347] on button "Verify" at bounding box center [547, 346] width 695 height 25
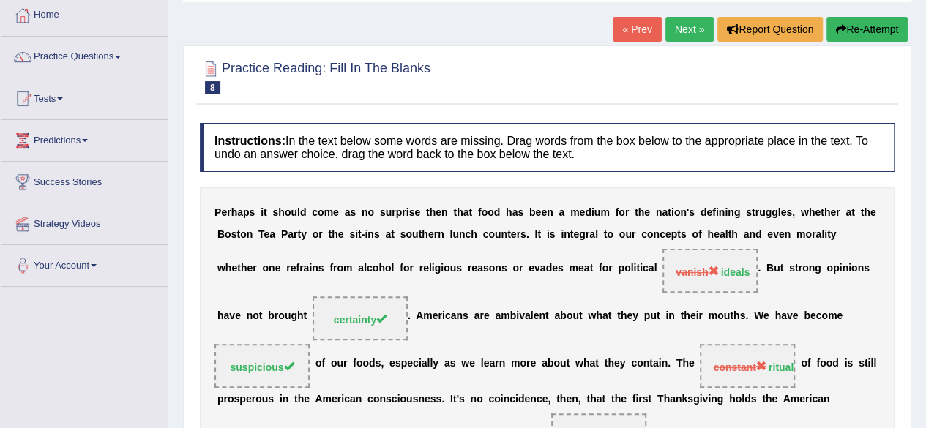
scroll to position [47, 0]
